Goal: Task Accomplishment & Management: Use online tool/utility

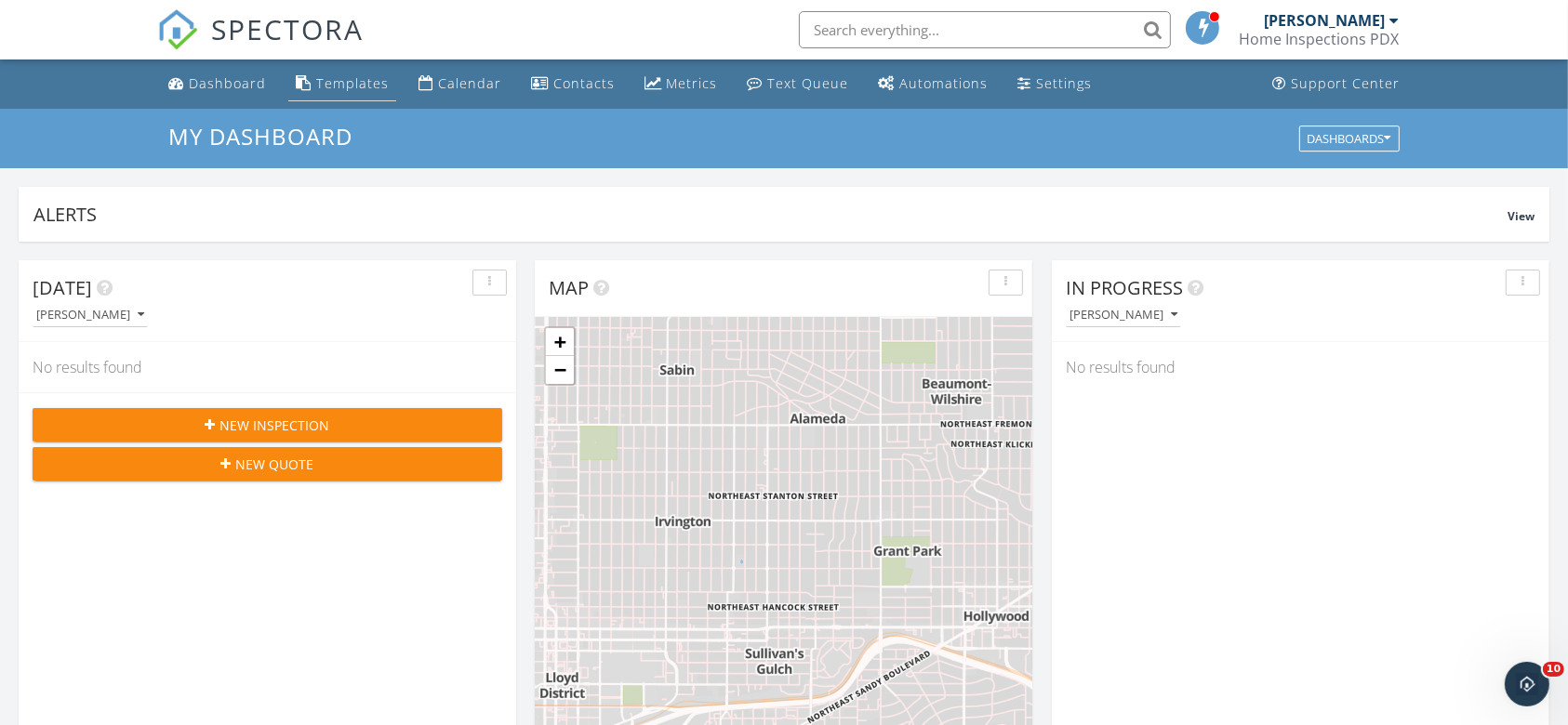
click at [327, 75] on div "Templates" at bounding box center [352, 83] width 72 height 17
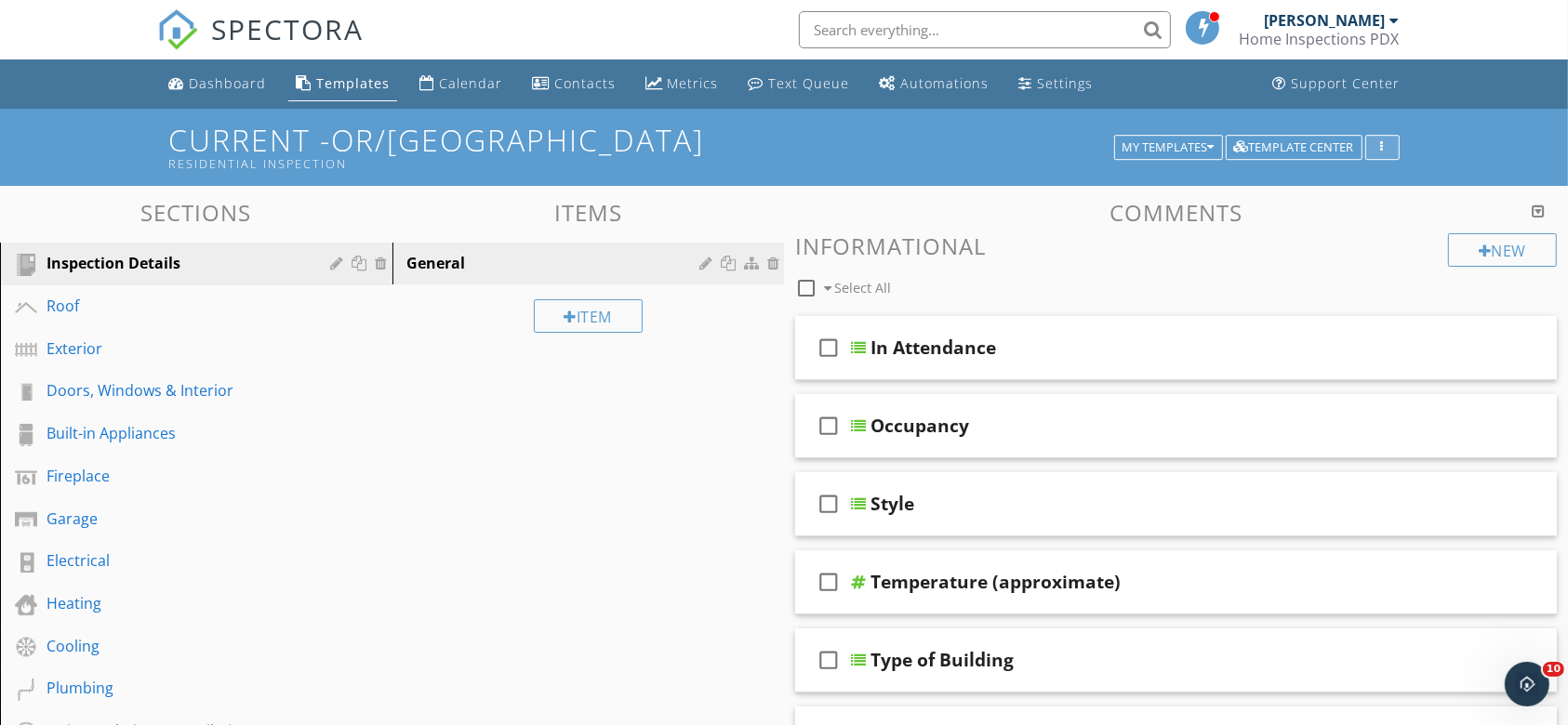
click at [1388, 151] on div "button" at bounding box center [1382, 148] width 17 height 13
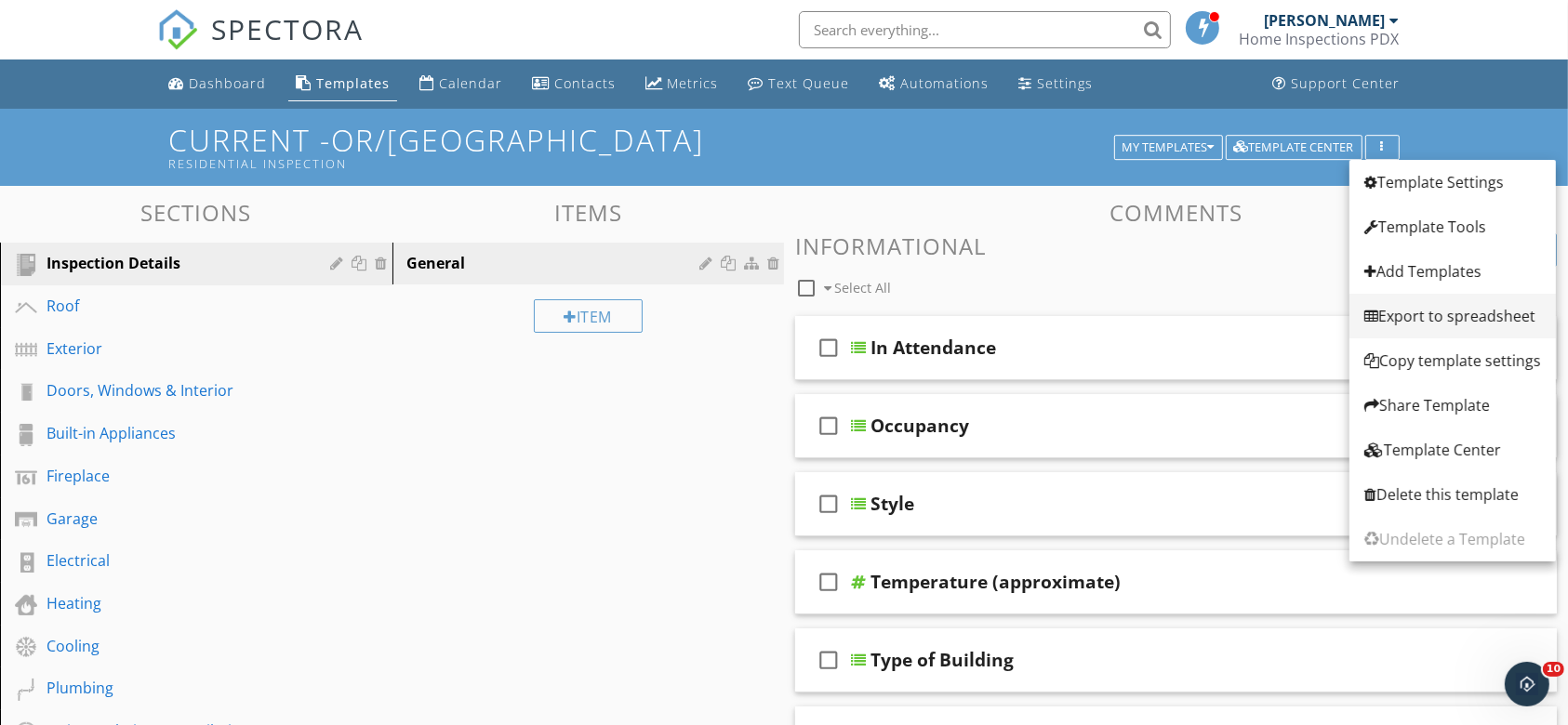
click at [1400, 312] on div "Export to spreadsheet" at bounding box center [1452, 316] width 176 height 22
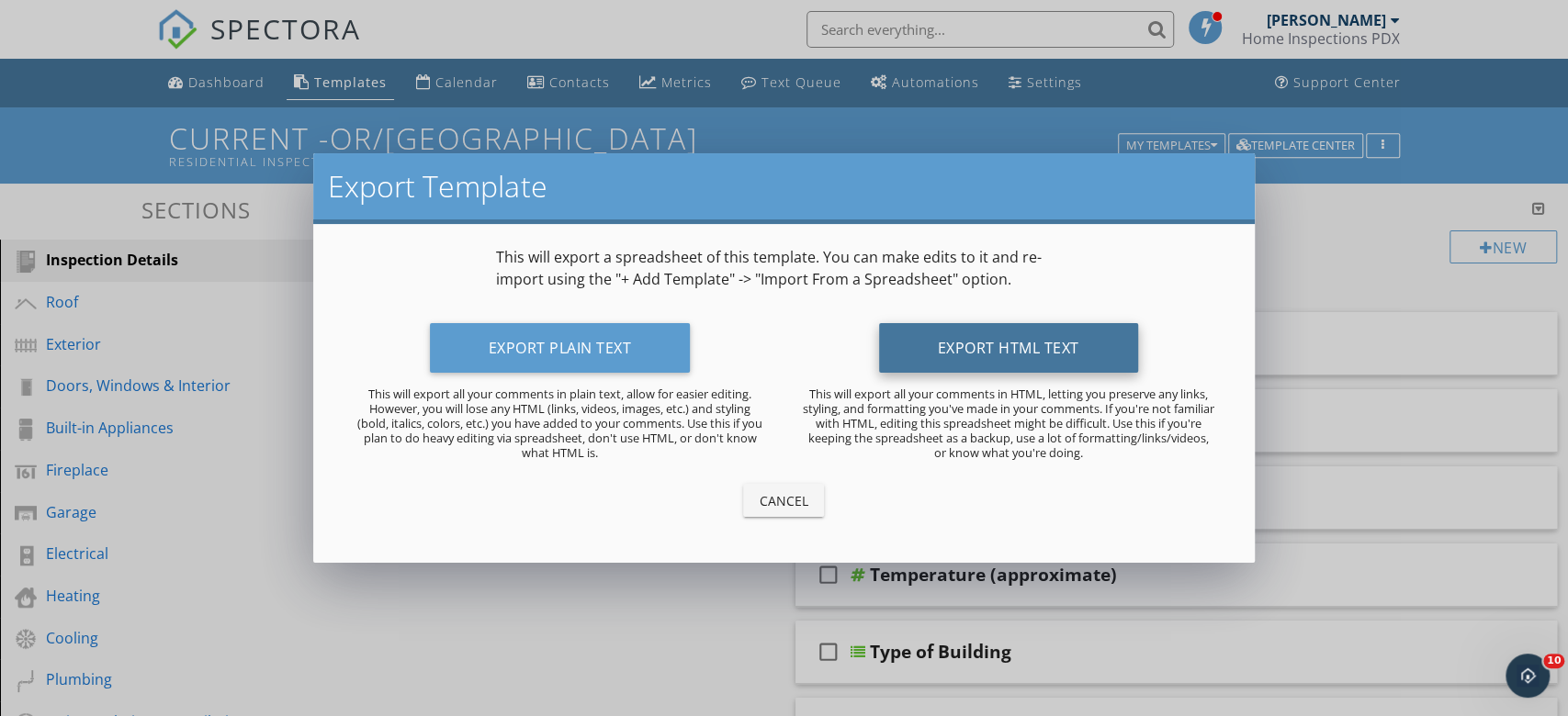
click at [1102, 349] on button "Export HTML Text" at bounding box center [1009, 348] width 259 height 49
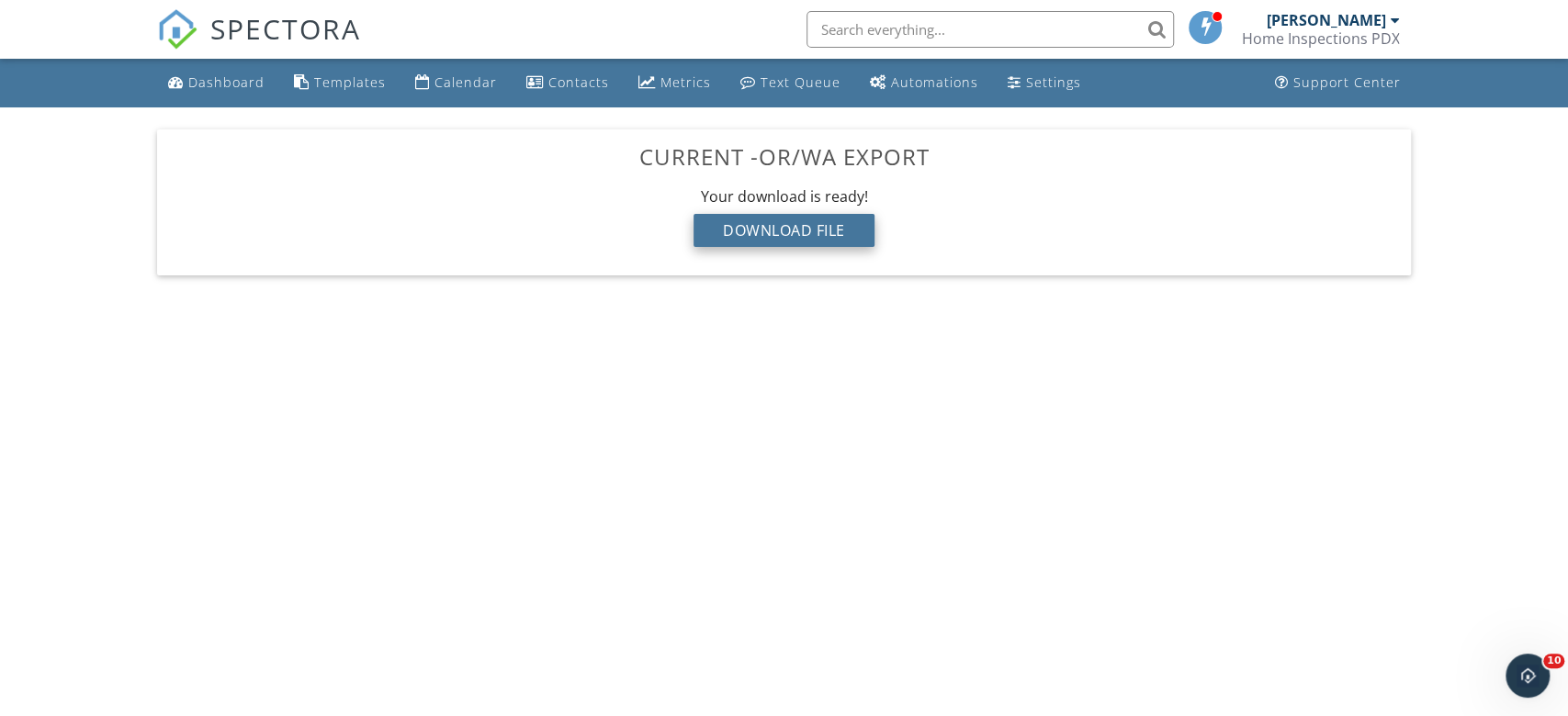
click at [757, 237] on div "Download File" at bounding box center [784, 230] width 181 height 33
